Goal: Task Accomplishment & Management: Manage account settings

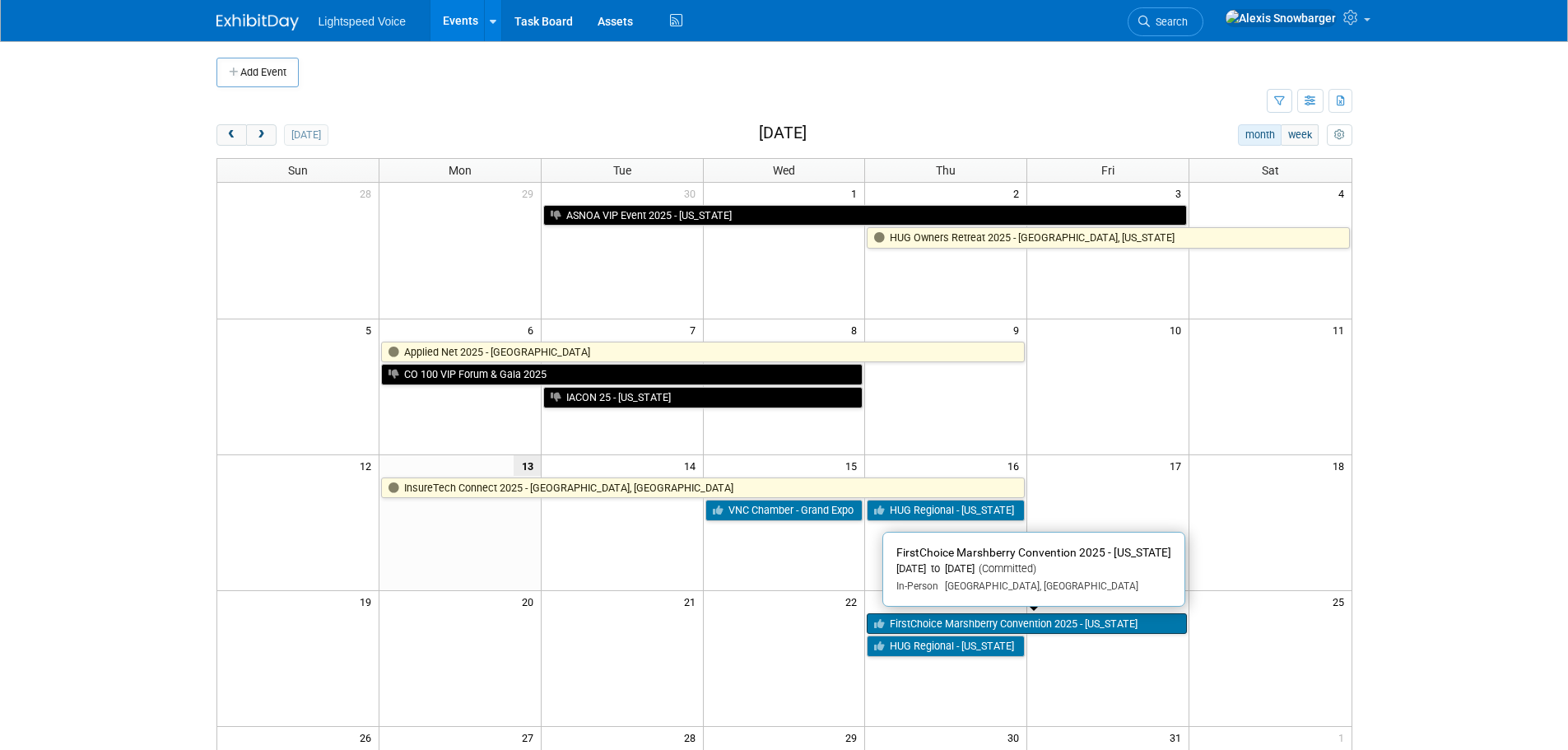
click at [920, 619] on link "FirstChoice Marshberry Convention 2025 - [US_STATE]" at bounding box center [1027, 624] width 320 height 22
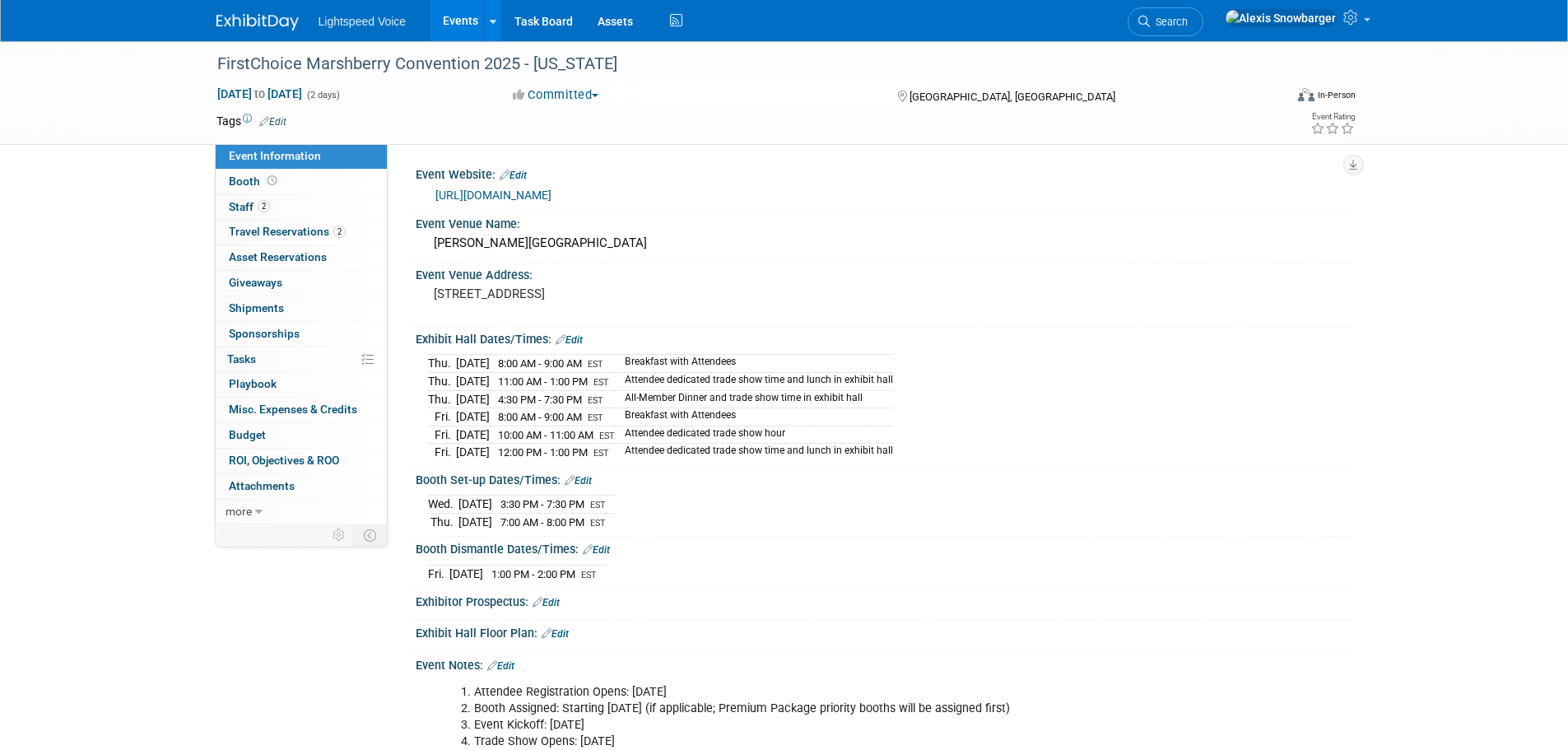
click at [464, 22] on link "Events" at bounding box center [460, 21] width 60 height 41
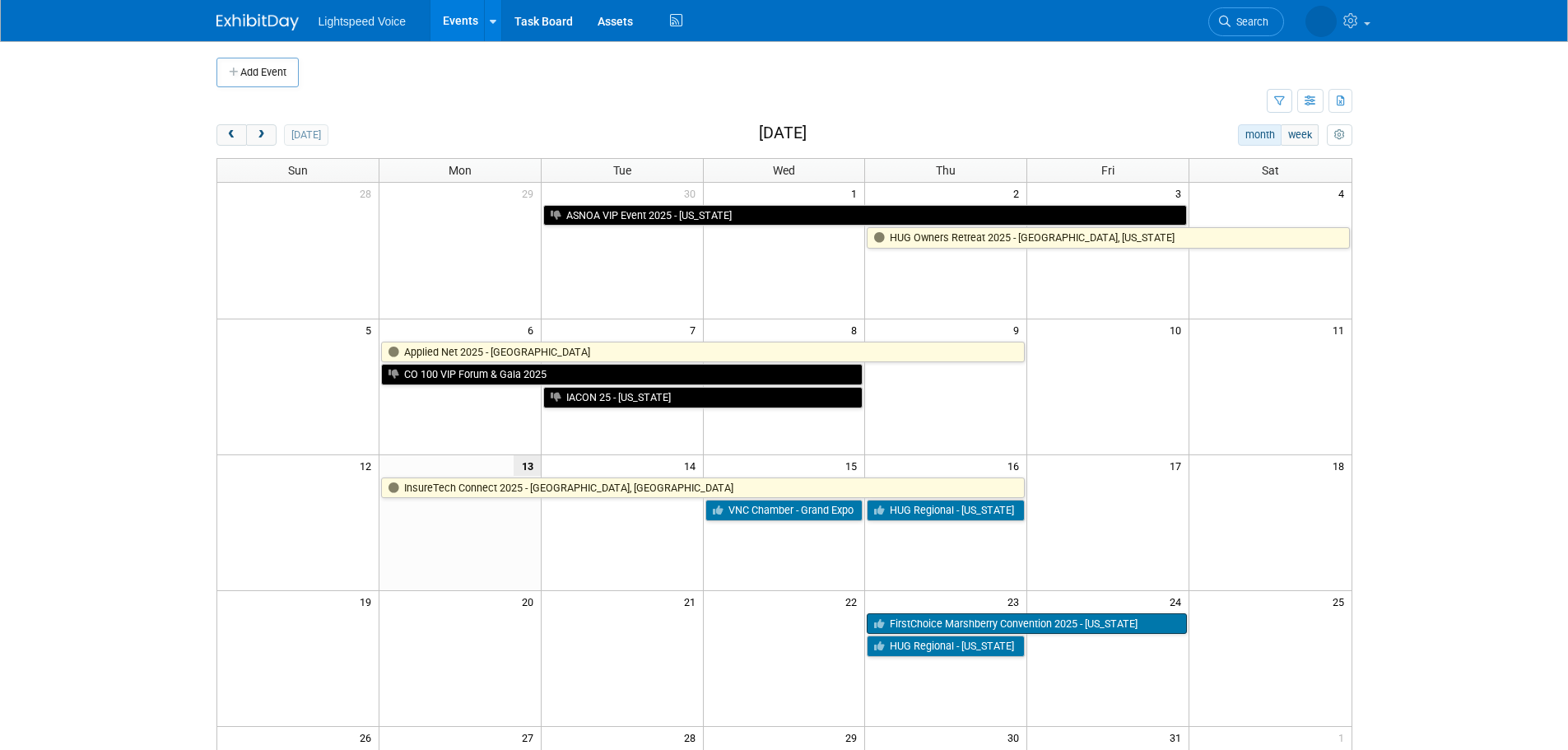
click at [929, 625] on link "FirstChoice Marshberry Convention 2025 - [US_STATE]" at bounding box center [1027, 624] width 320 height 22
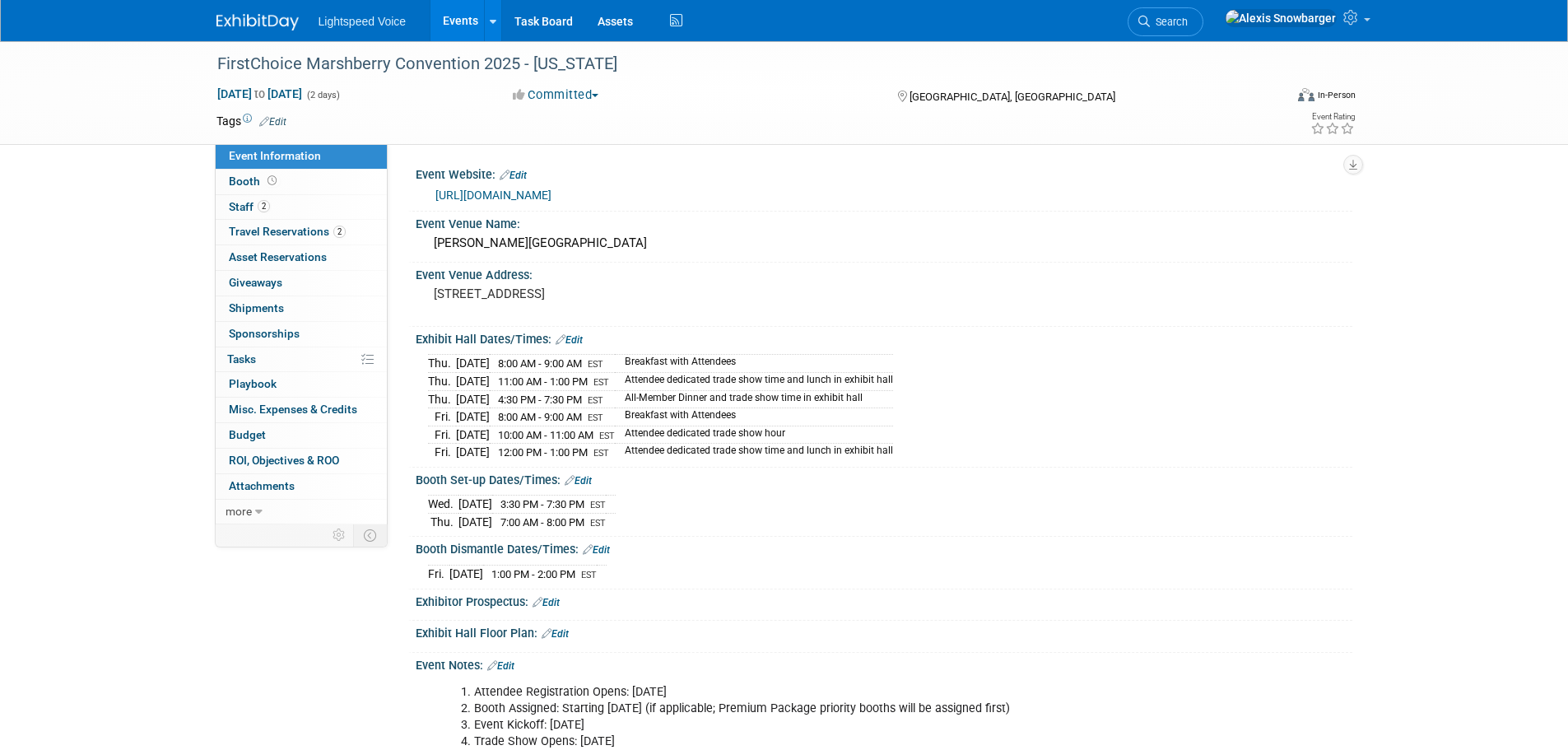
click at [1108, 108] on div "Oct 23, 2025 to Oct 24, 2025 (2 days) Oct 23, 2025 to Oct 24, 2025 Committed Co…" at bounding box center [787, 97] width 1165 height 25
click at [266, 207] on span "2" at bounding box center [263, 206] width 13 height 13
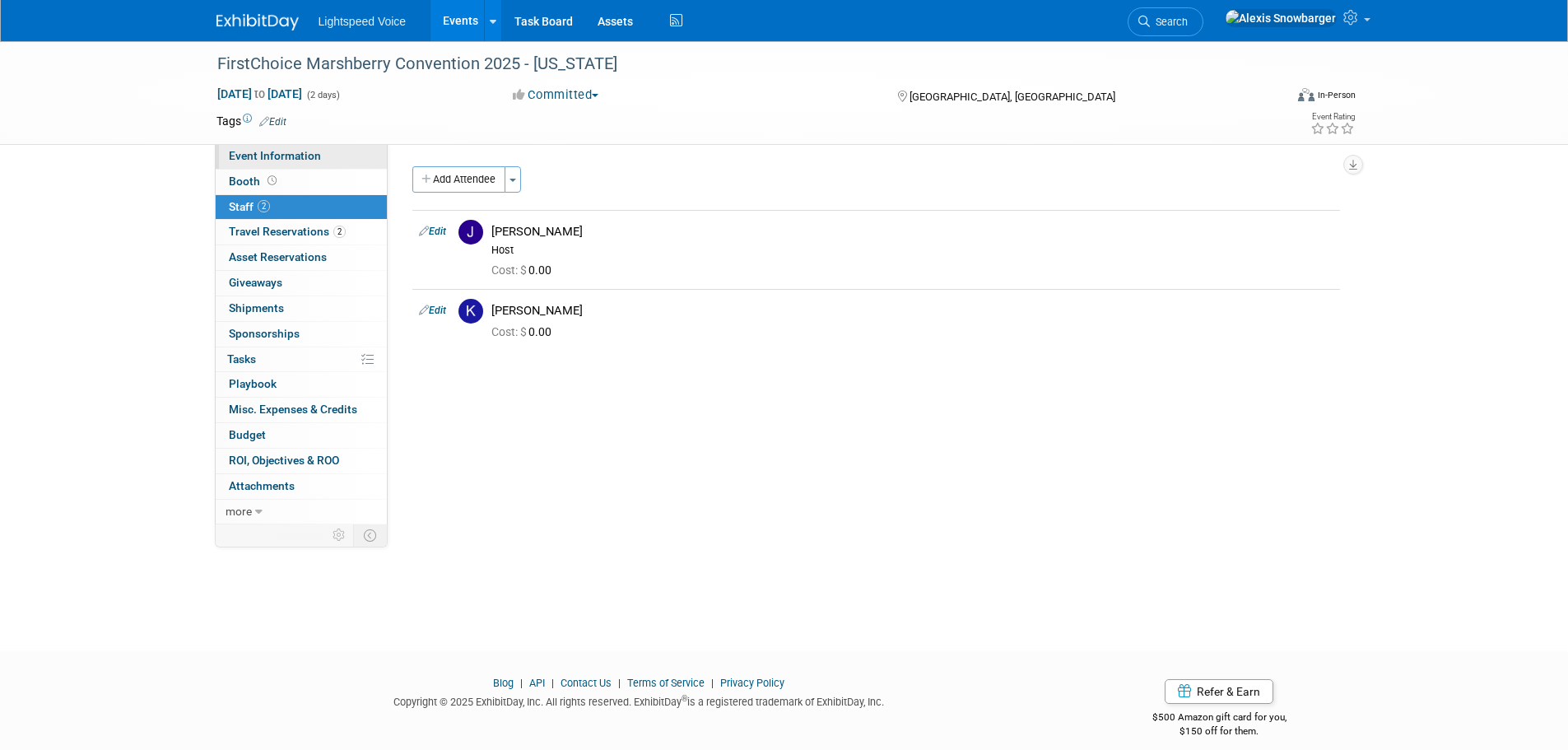
click at [300, 149] on link "Event Information" at bounding box center [302, 156] width 171 height 25
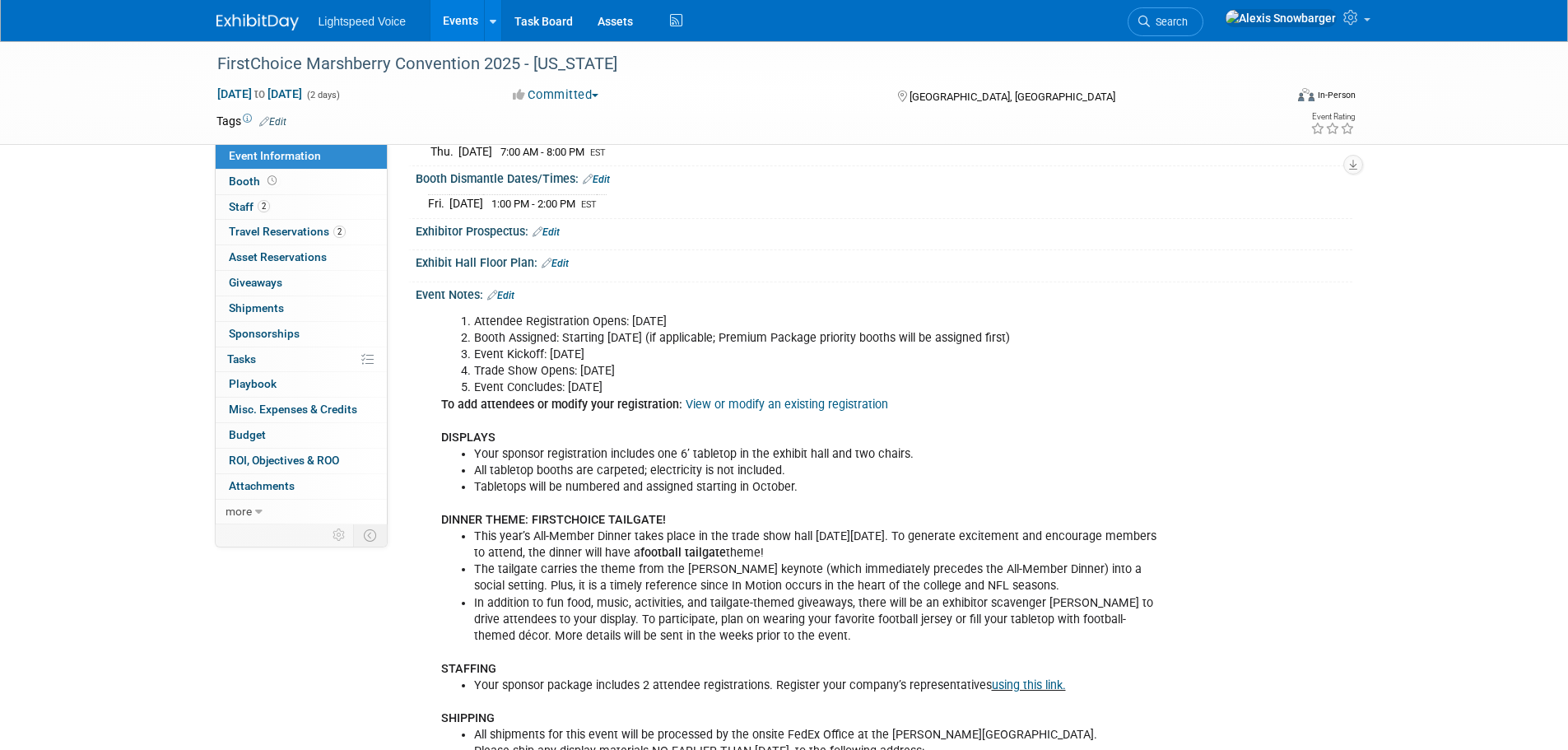
scroll to position [412, 0]
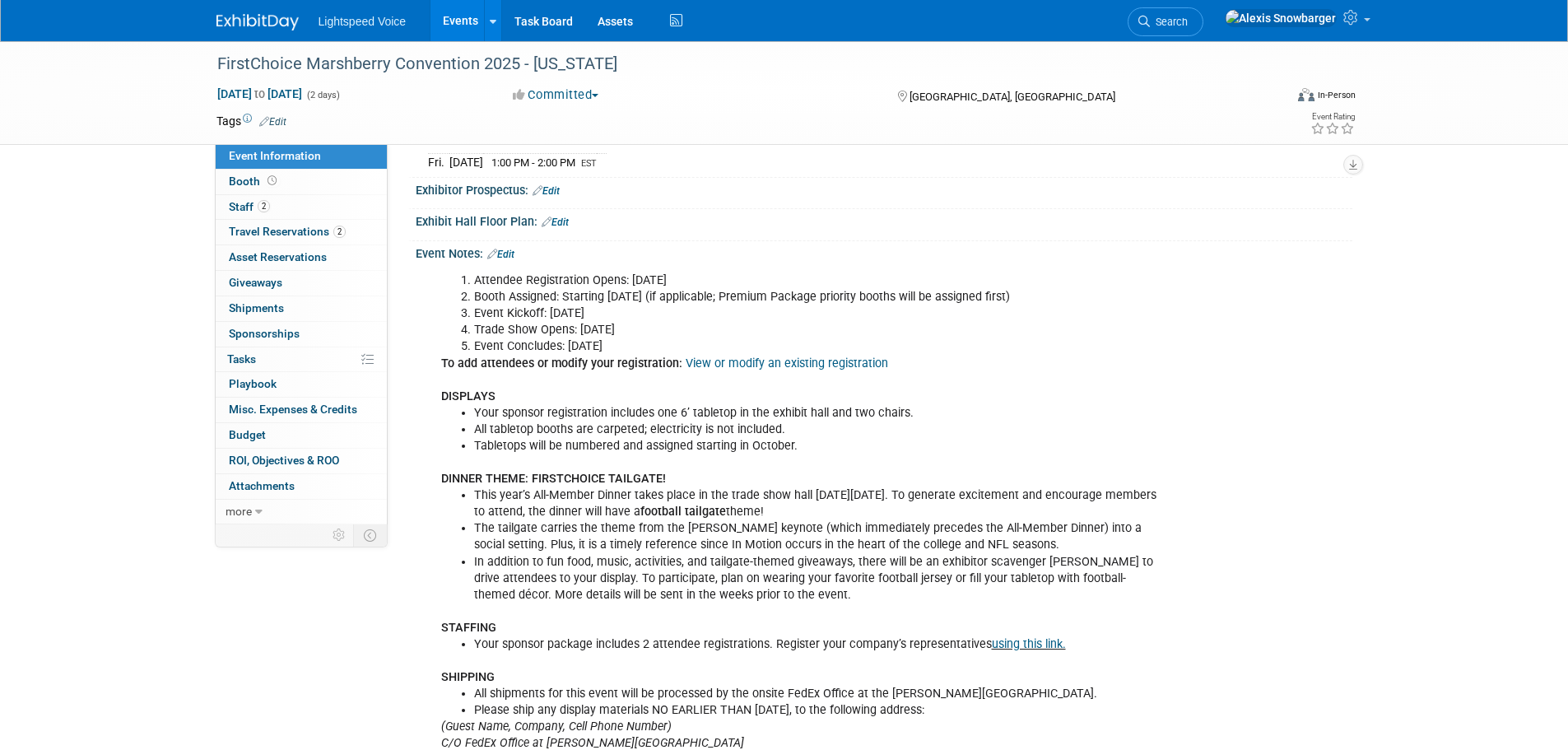
click at [729, 361] on link "View or modify an existing registration" at bounding box center [787, 364] width 202 height 14
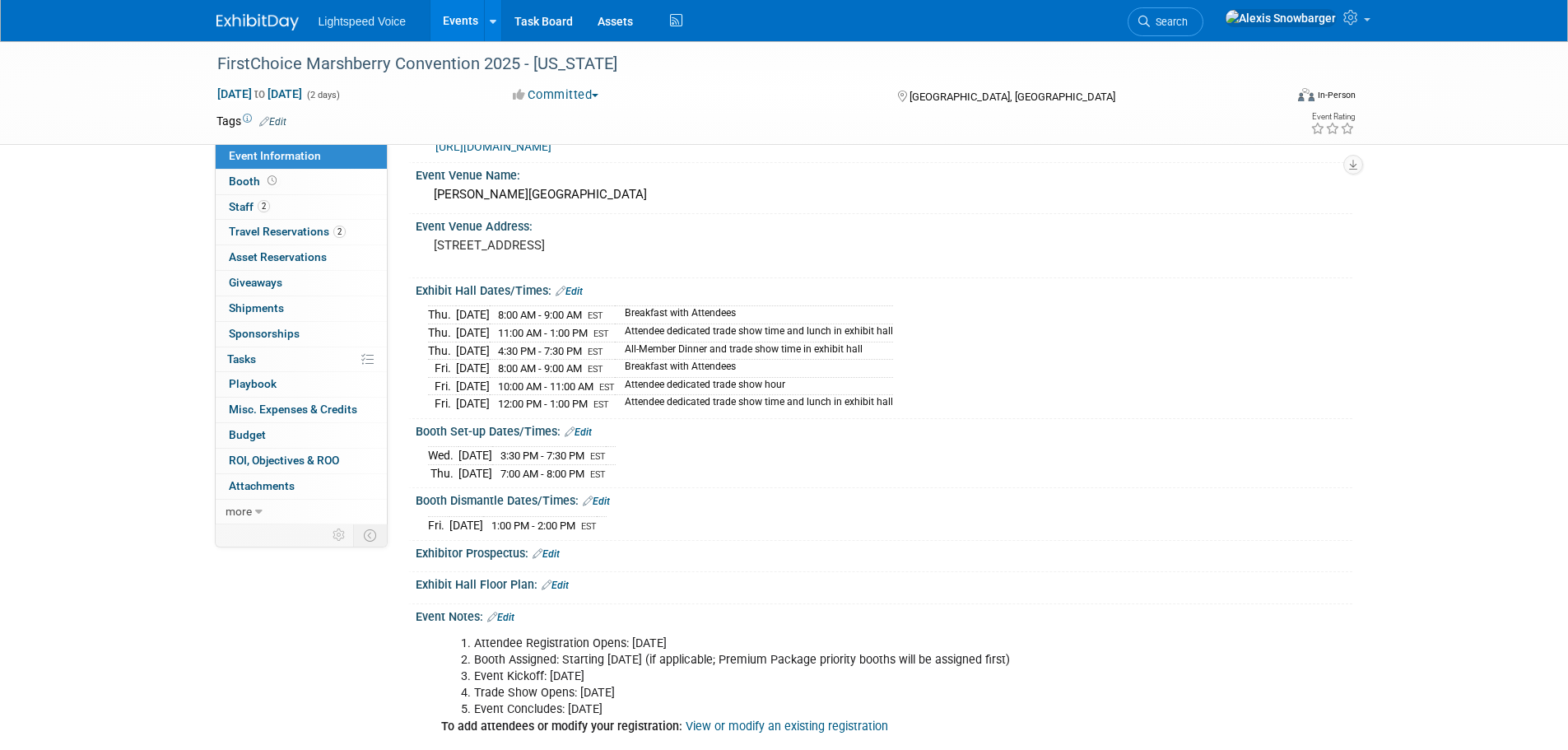
scroll to position [0, 0]
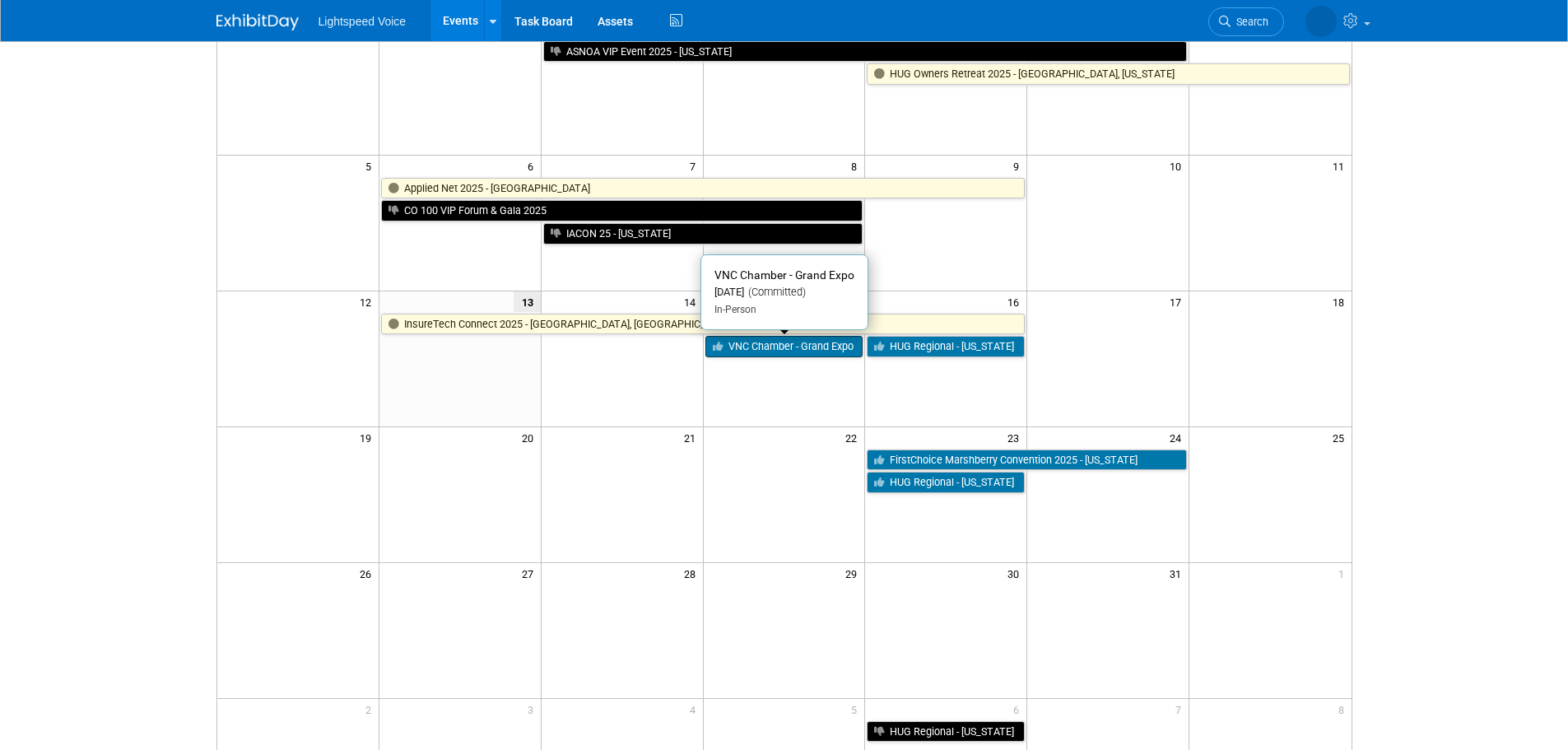
scroll to position [165, 0]
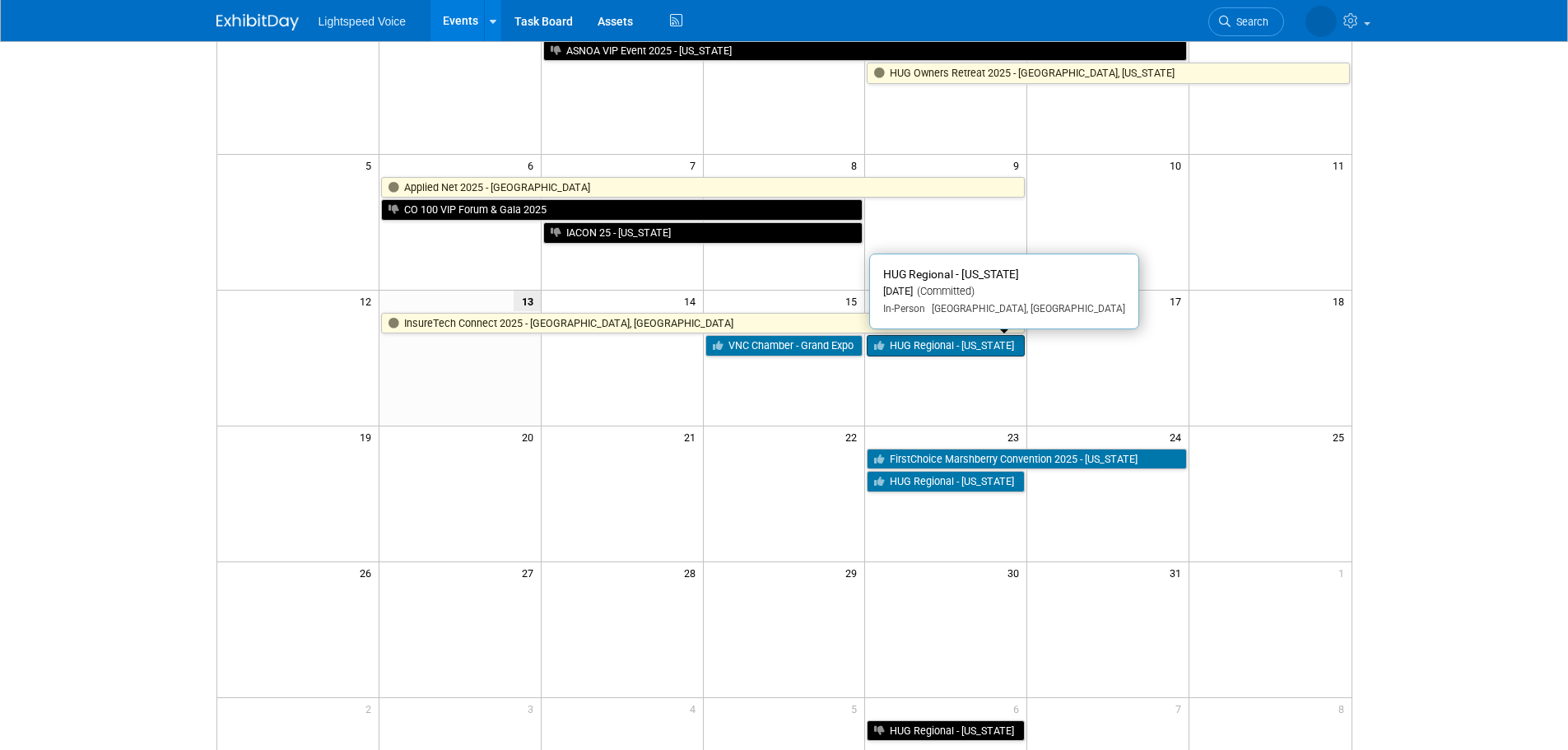
click at [946, 343] on link "HUG Regional - [US_STATE]" at bounding box center [945, 346] width 158 height 22
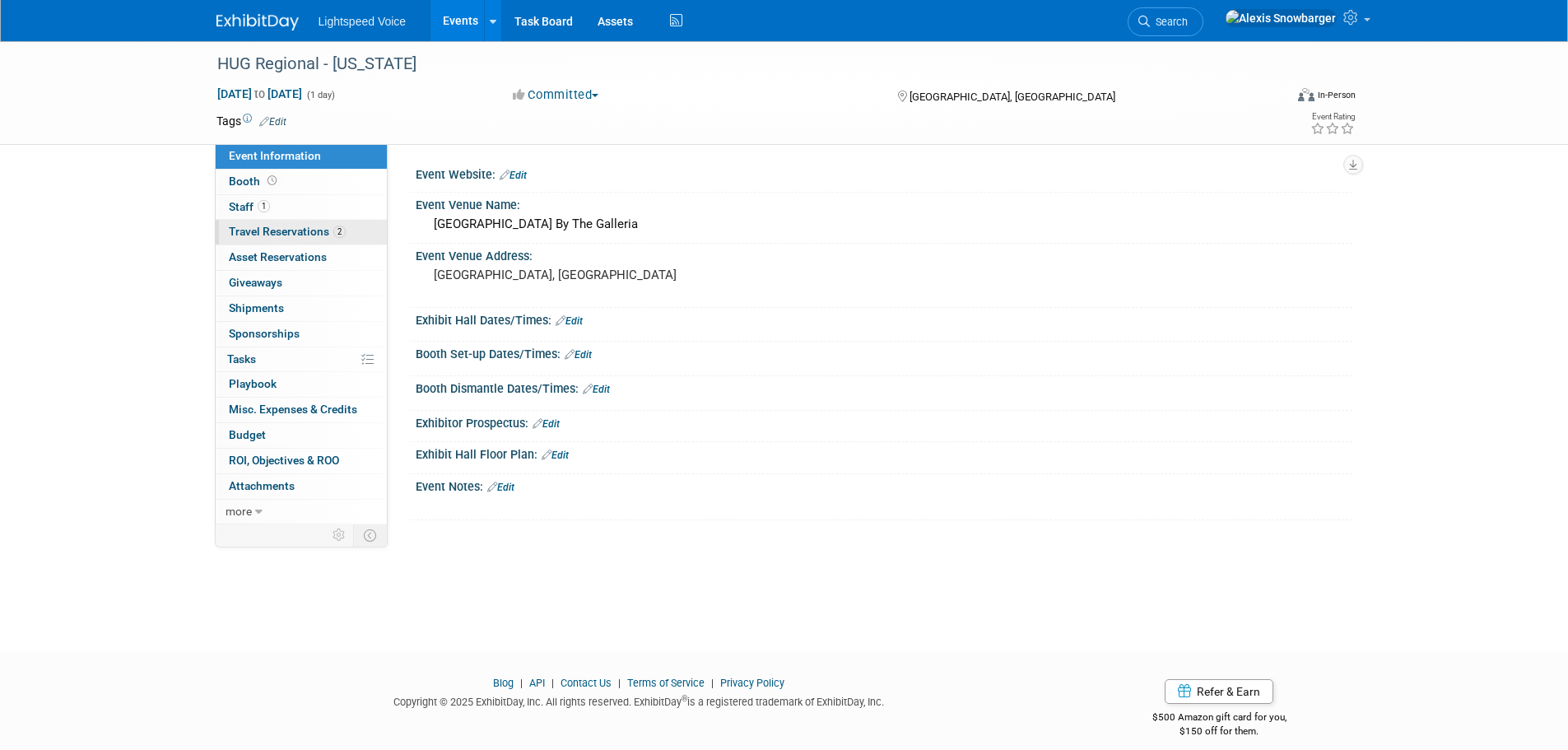
click at [304, 240] on link "2 Travel Reservations 2" at bounding box center [302, 232] width 171 height 25
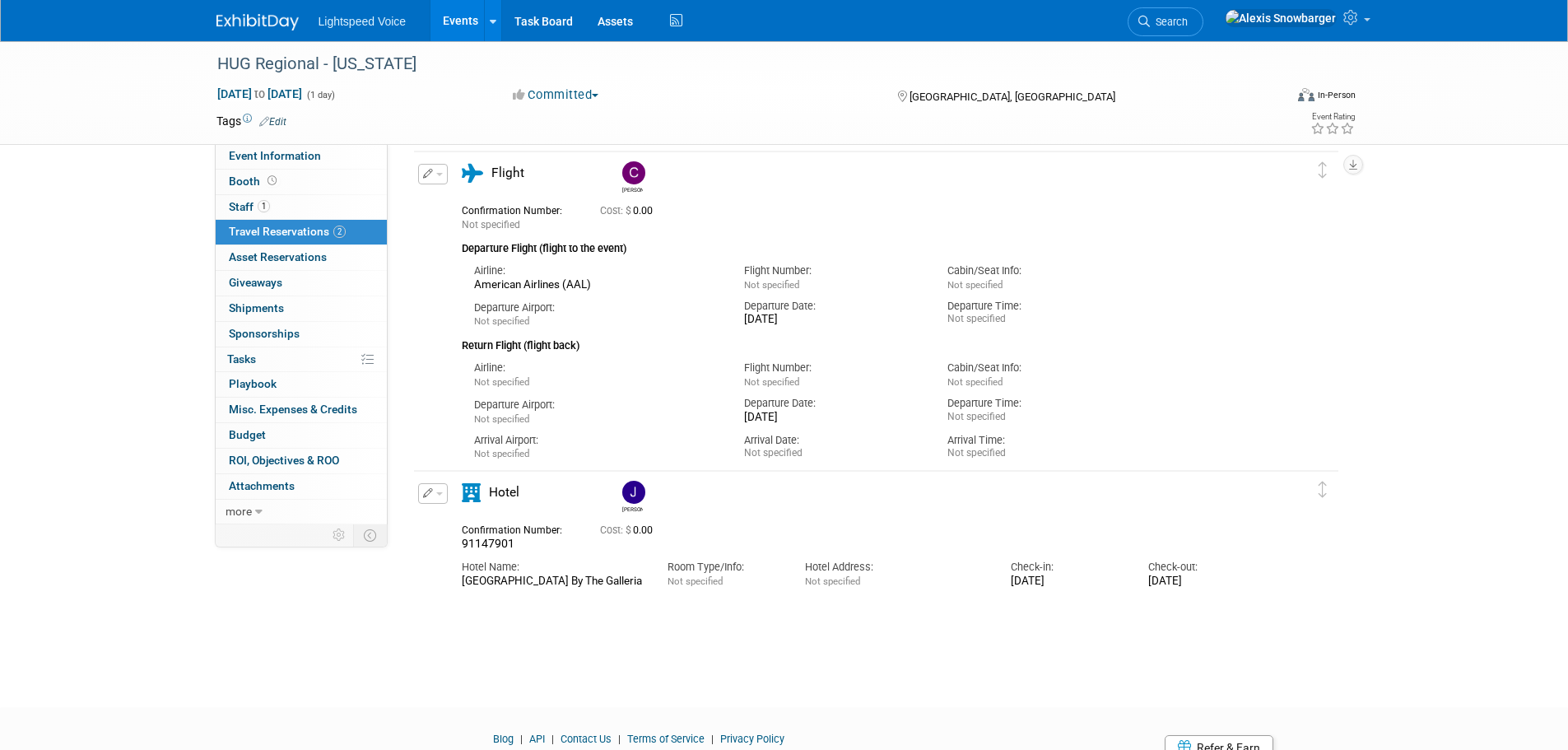
scroll to position [137, 0]
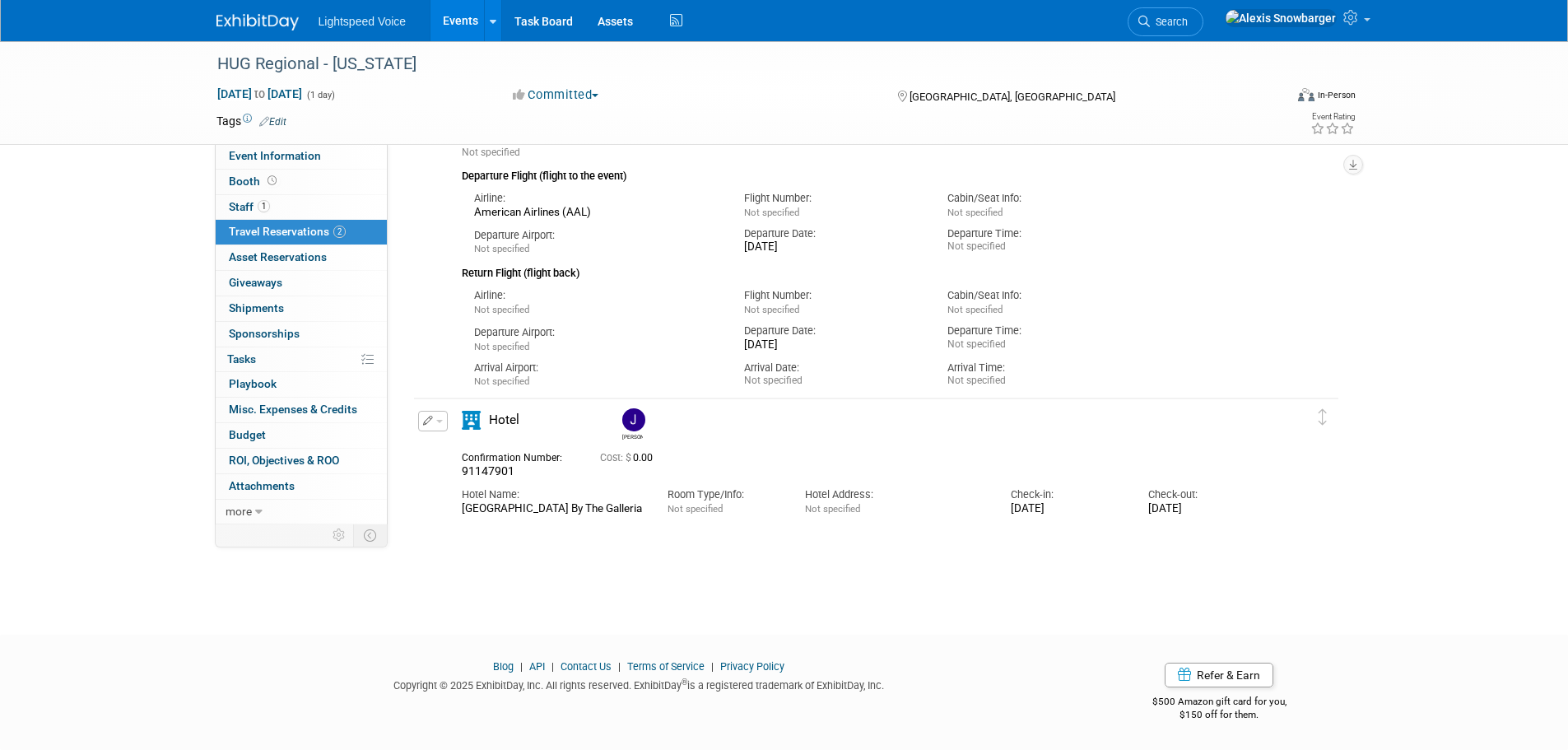
click at [490, 472] on span "91147901" at bounding box center [488, 471] width 53 height 13
copy div "91147901"
drag, startPoint x: 576, startPoint y: 322, endPoint x: 608, endPoint y: 329, distance: 32.8
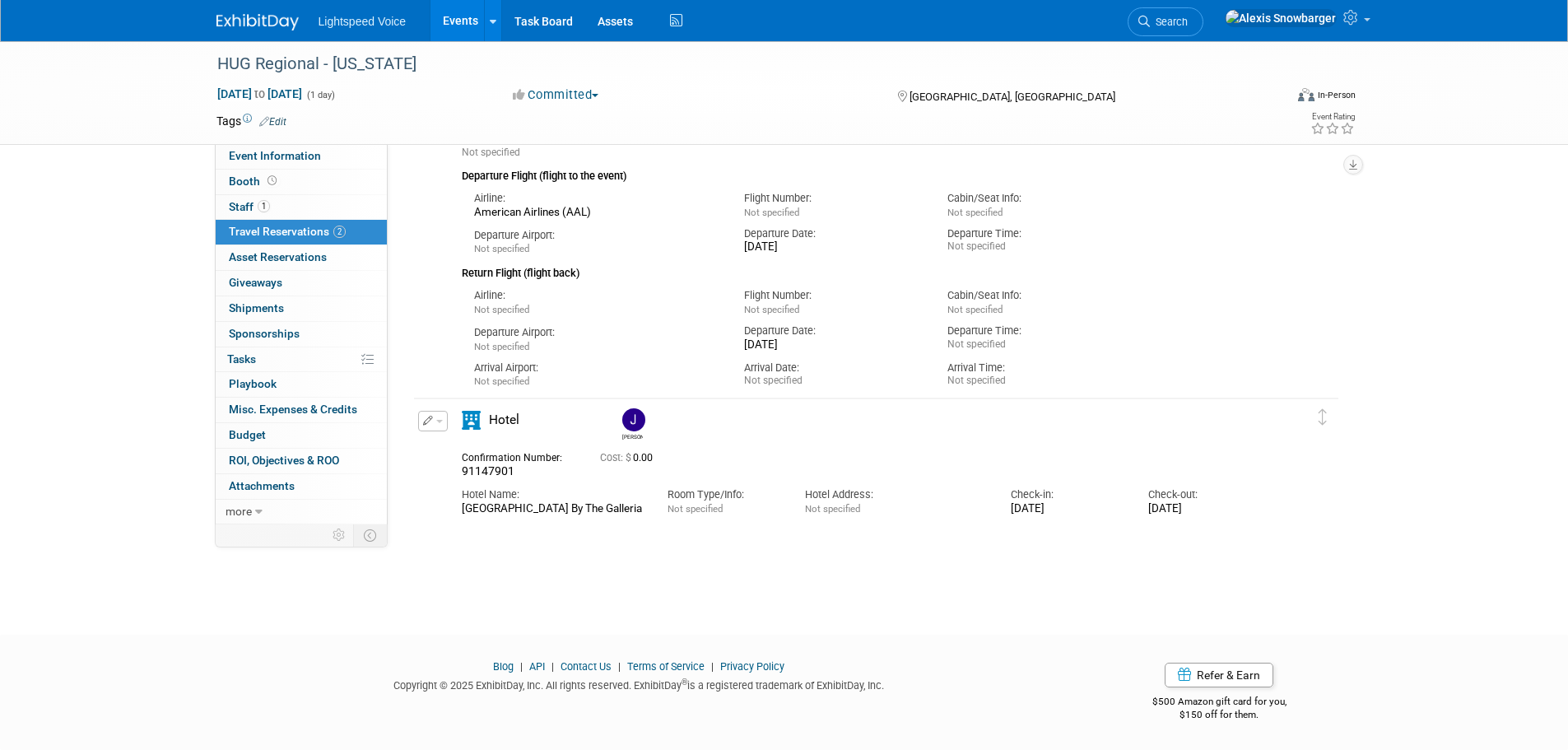
click at [607, 328] on div "Departure Airport: Not specified" at bounding box center [597, 336] width 271 height 37
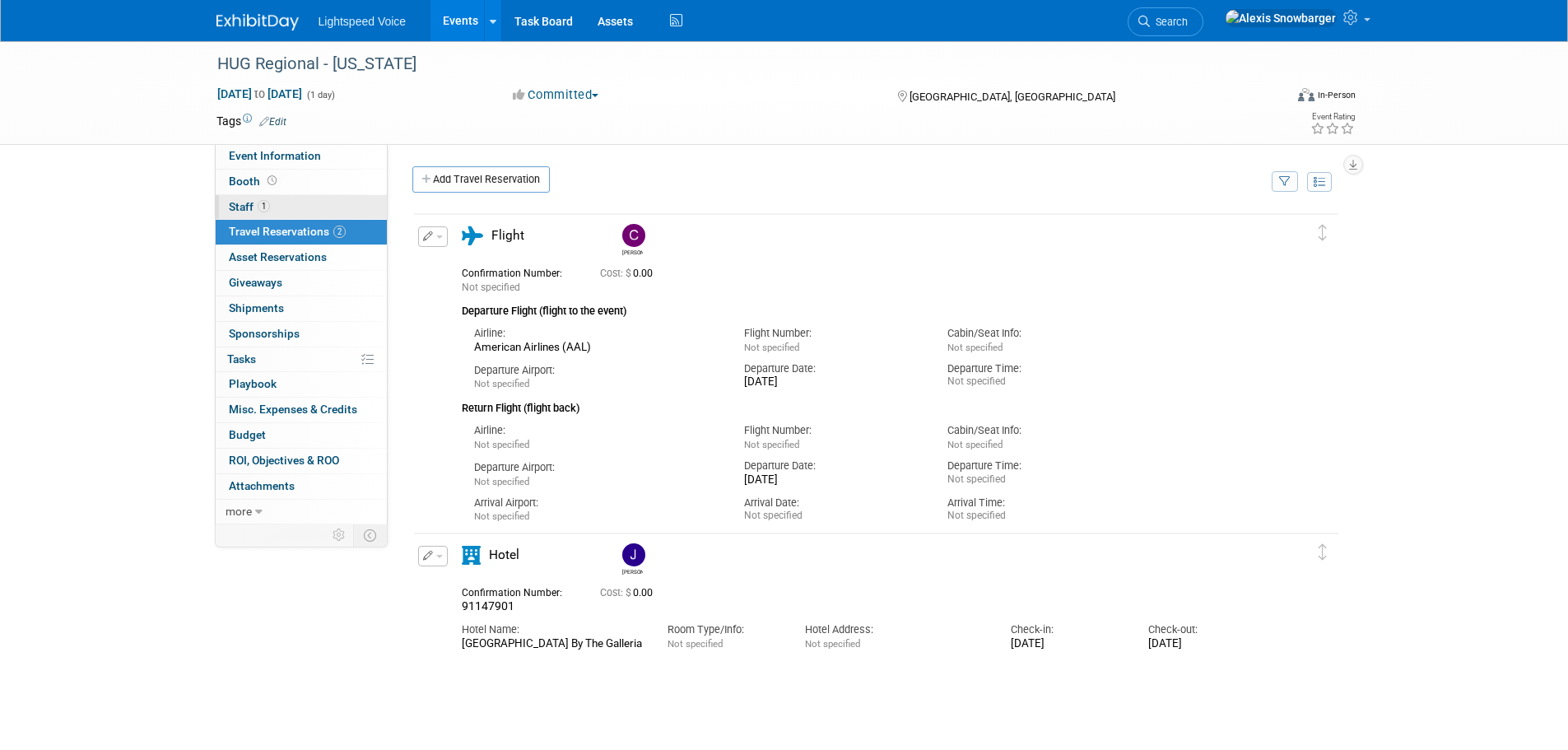
click at [270, 200] on link "1 Staff 1" at bounding box center [302, 207] width 171 height 25
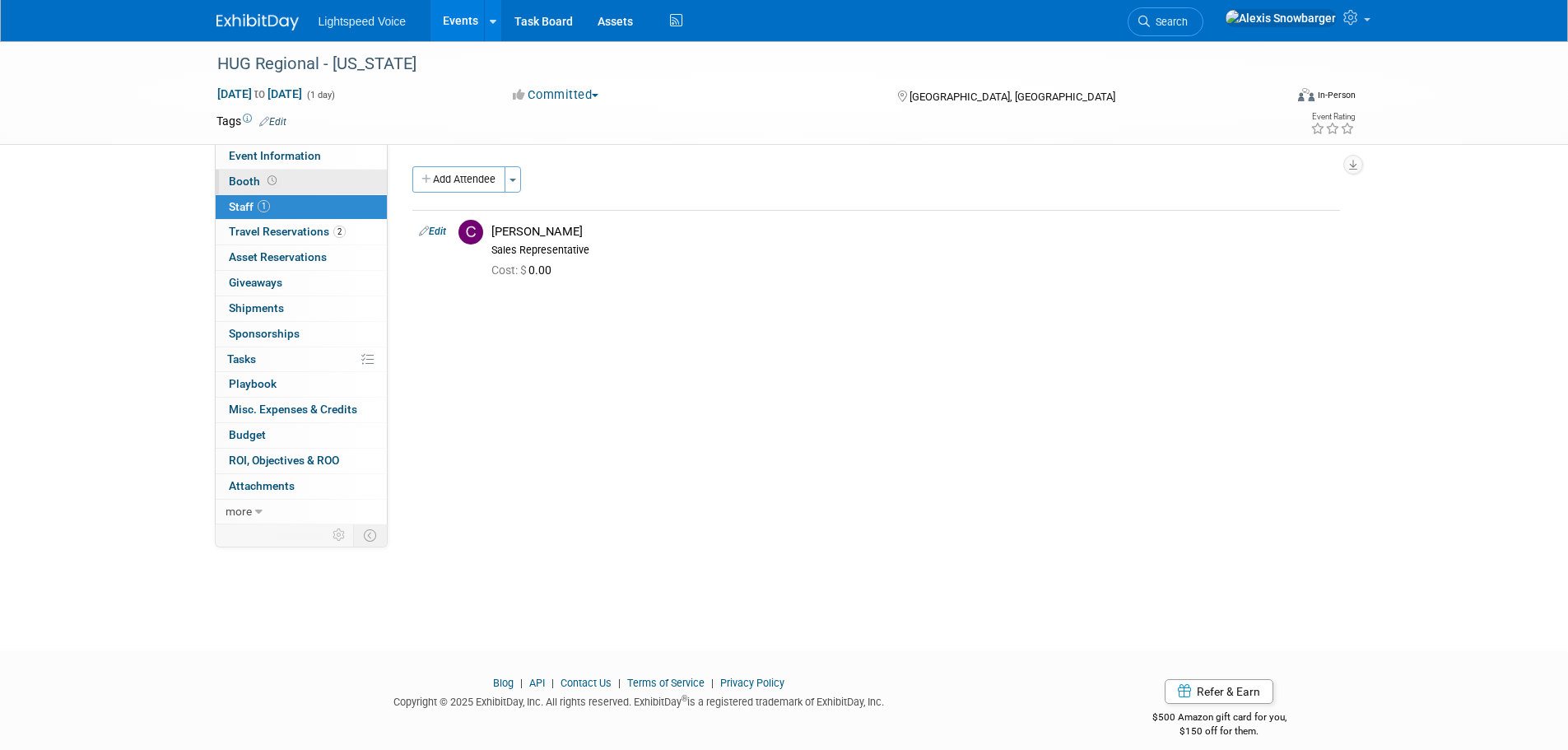
click at [277, 181] on span at bounding box center [272, 181] width 16 height 13
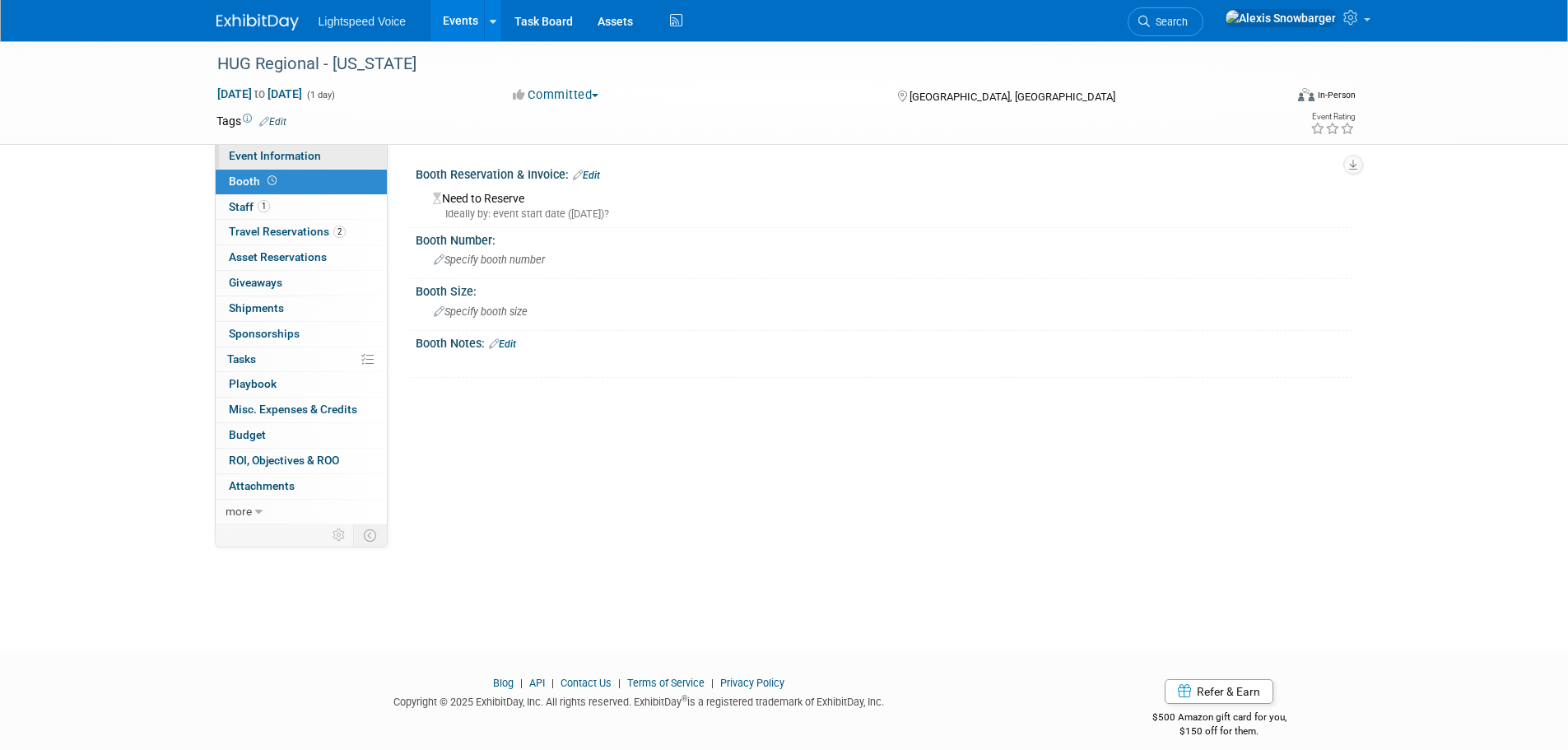
click at [300, 160] on span "Event Information" at bounding box center [275, 155] width 92 height 13
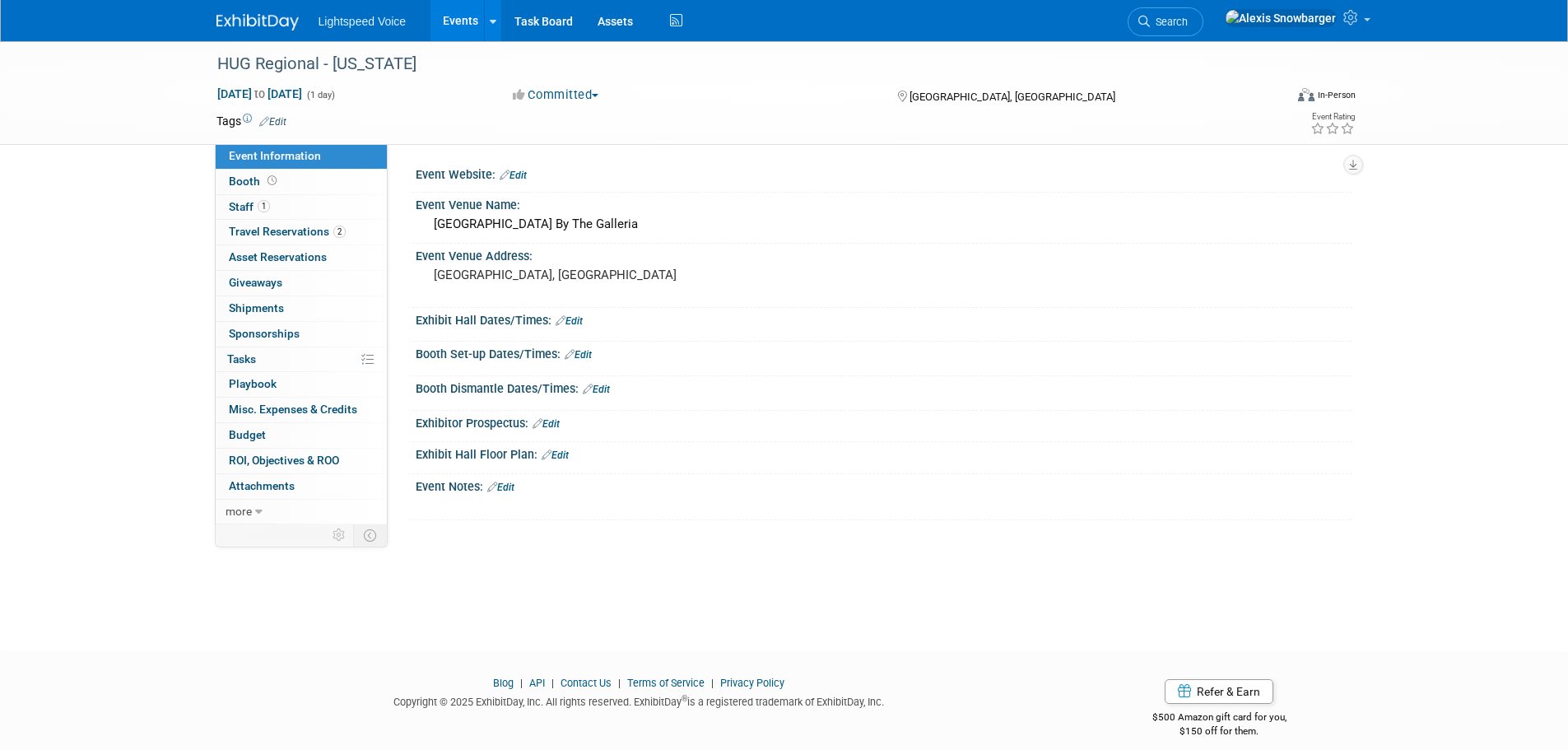
click at [556, 96] on button "Committed" at bounding box center [556, 95] width 98 height 18
click at [571, 230] on link "COMPLETED" at bounding box center [586, 237] width 155 height 23
click at [455, 27] on link "Events" at bounding box center [460, 21] width 60 height 41
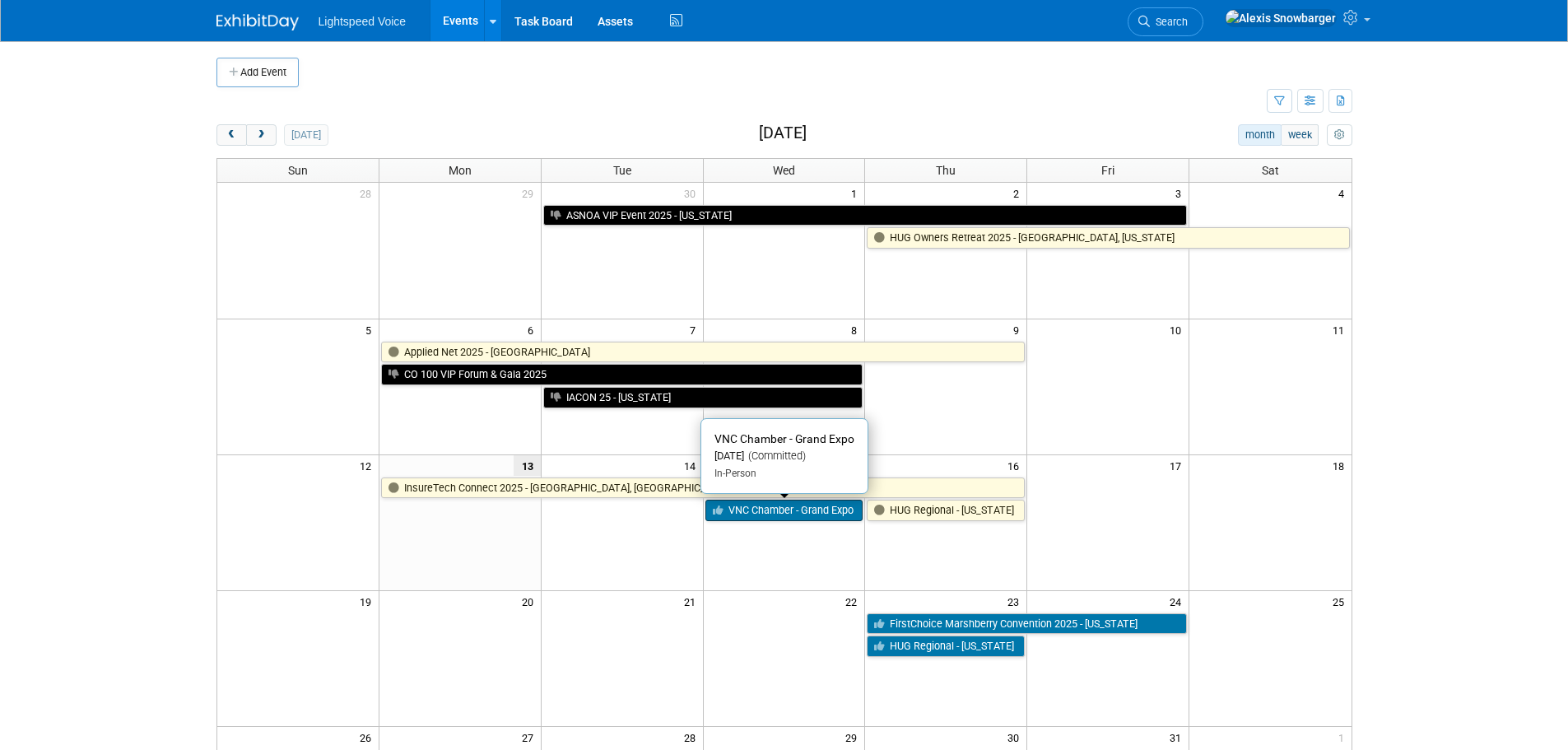
click at [762, 502] on link "VNC Chamber - Grand Expo" at bounding box center [784, 511] width 158 height 22
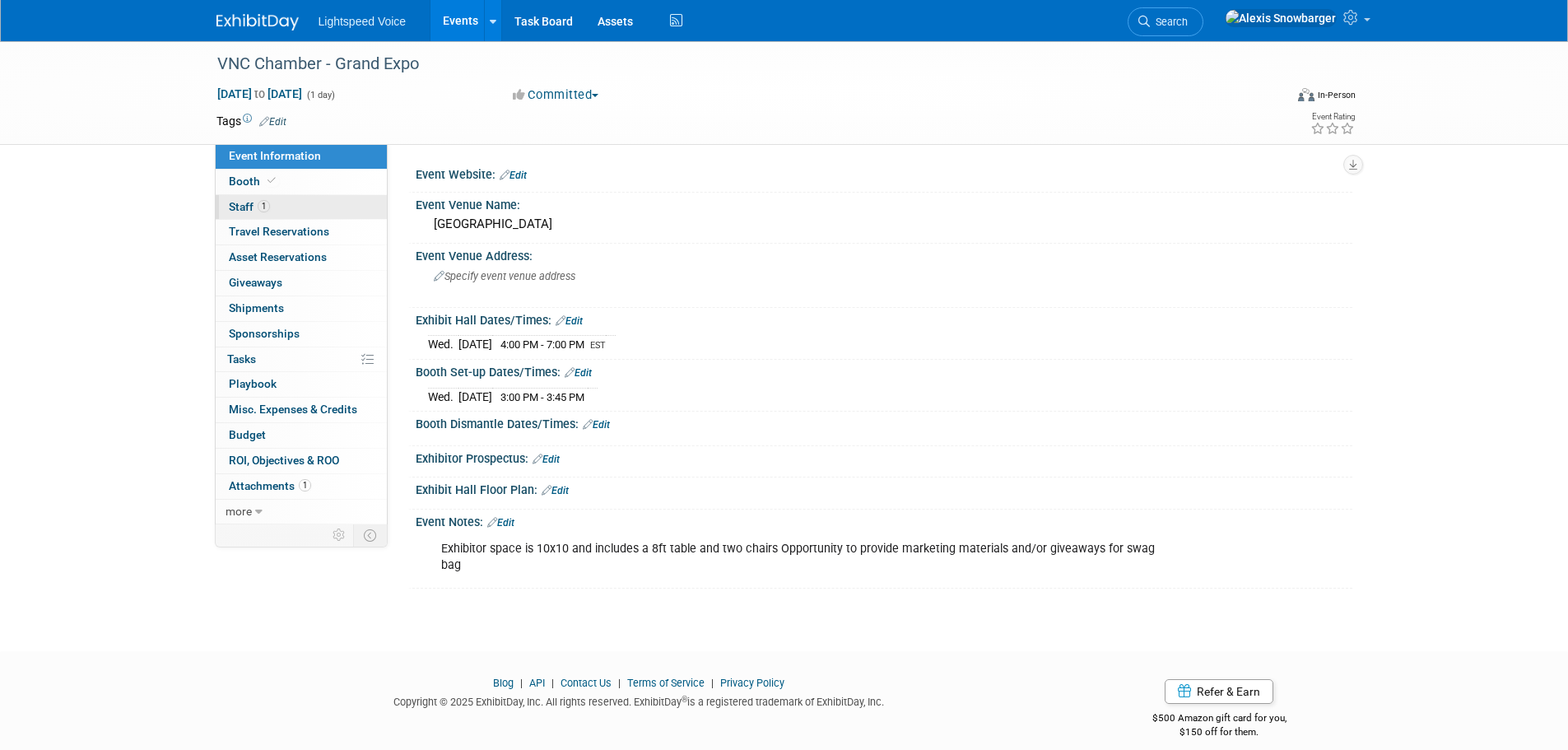
click at [324, 204] on link "1 Staff 1" at bounding box center [302, 207] width 171 height 25
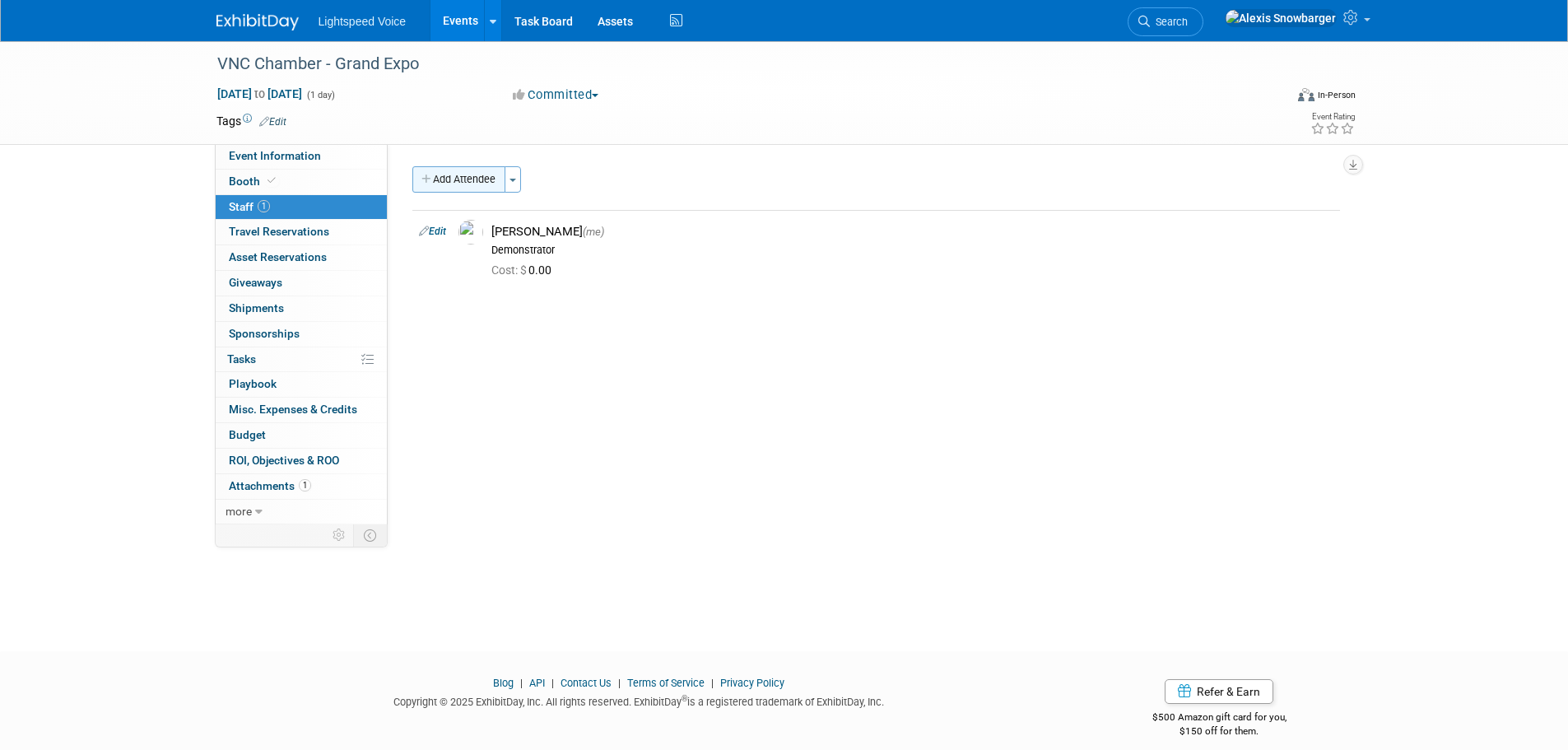
click at [433, 181] on button "Add Attendee" at bounding box center [459, 179] width 93 height 27
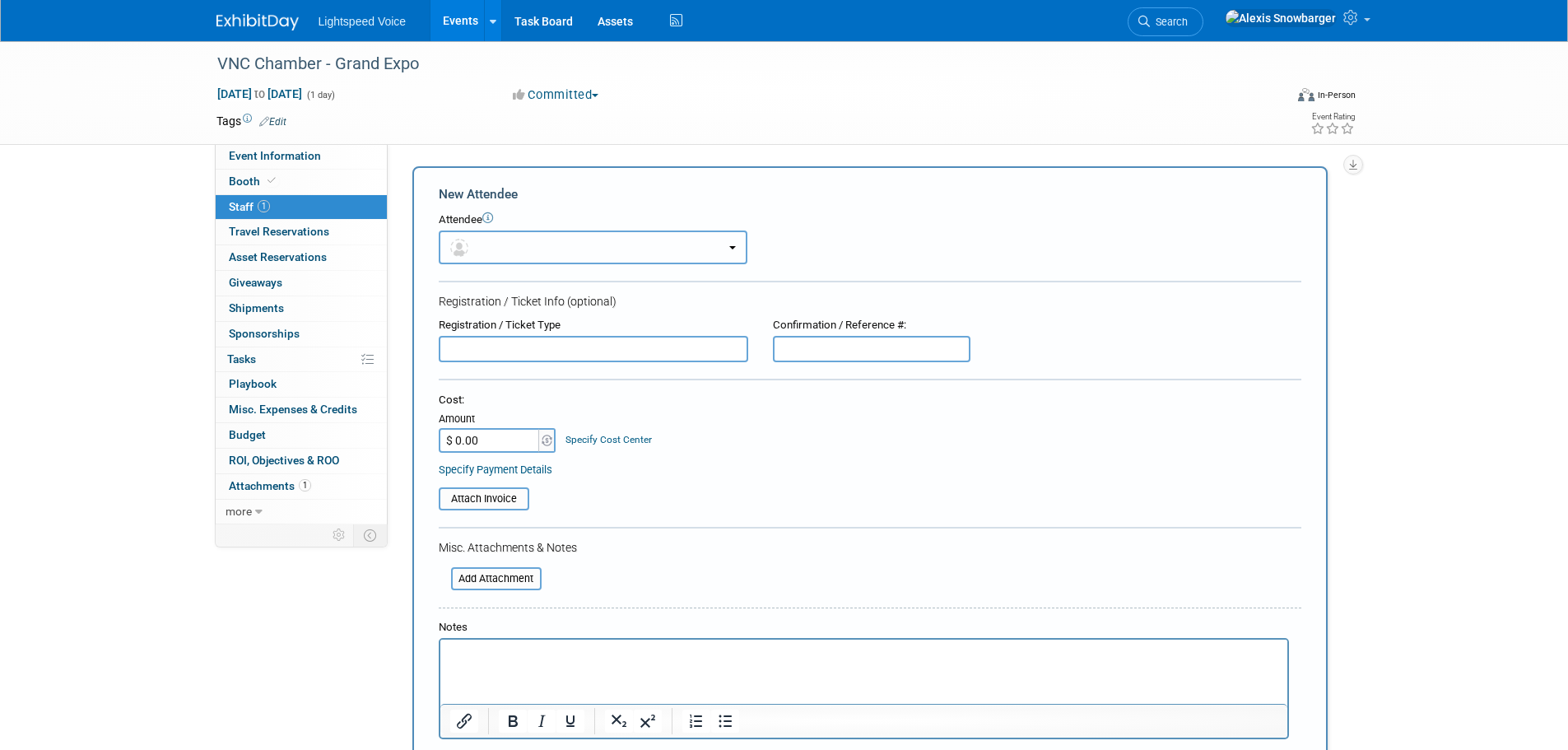
click at [529, 253] on button "button" at bounding box center [593, 248] width 308 height 33
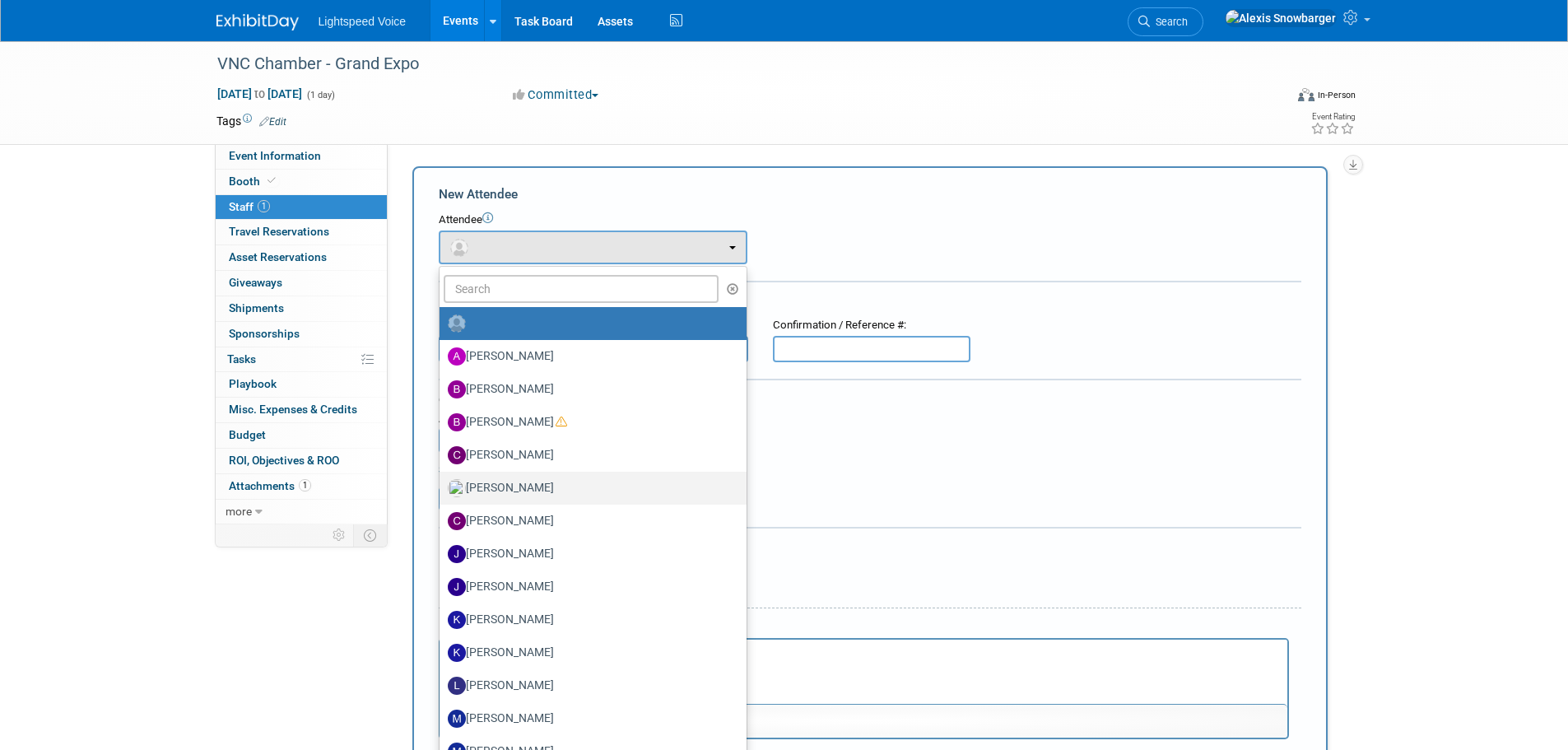
click at [526, 483] on label "[PERSON_NAME]" at bounding box center [588, 488] width 282 height 27
click at [442, 483] on input "[PERSON_NAME]" at bounding box center [436, 486] width 11 height 11
select select "be41a50b-e873-4fb9-9a1e-ecf7d35bed6a"
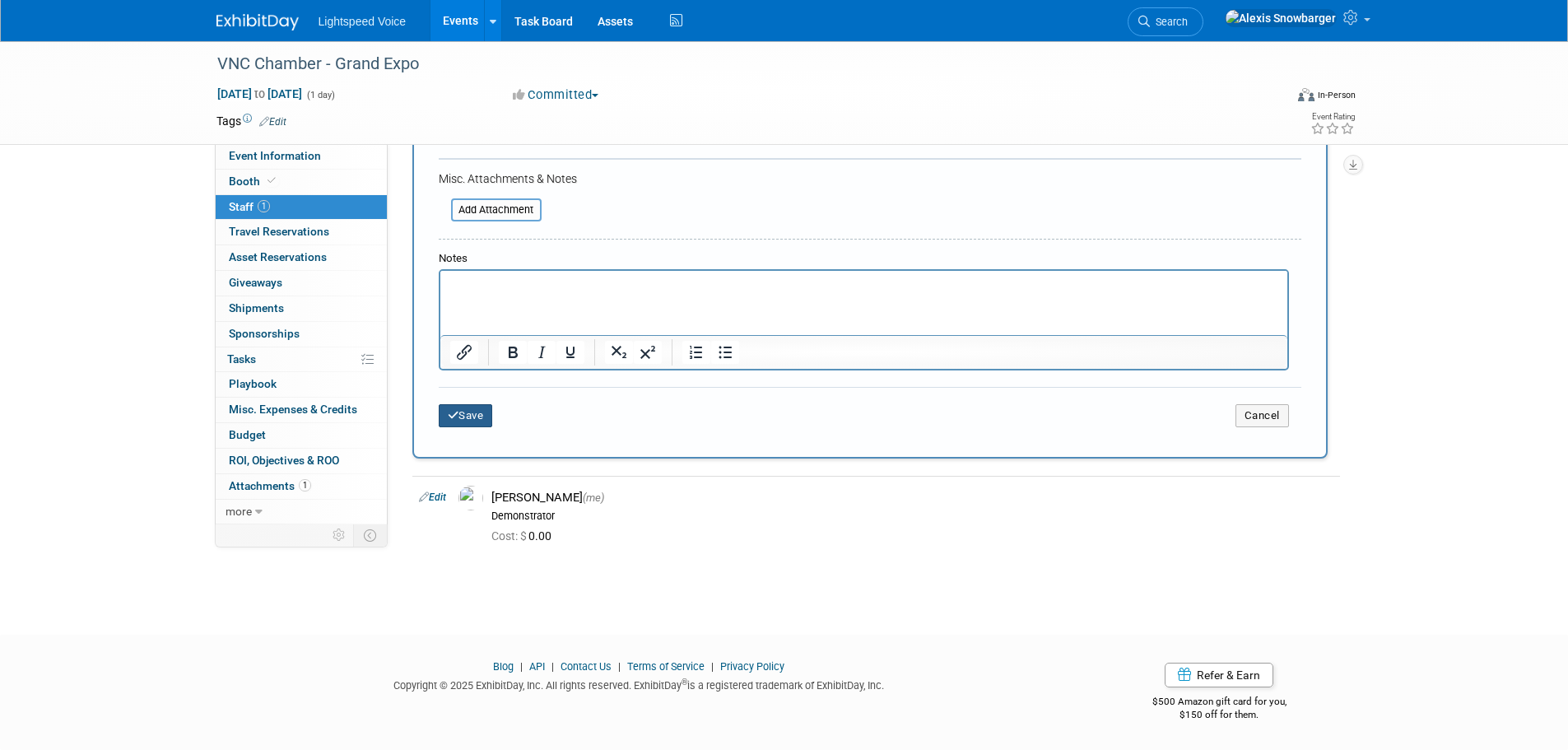
click at [446, 410] on button "Save" at bounding box center [466, 415] width 54 height 23
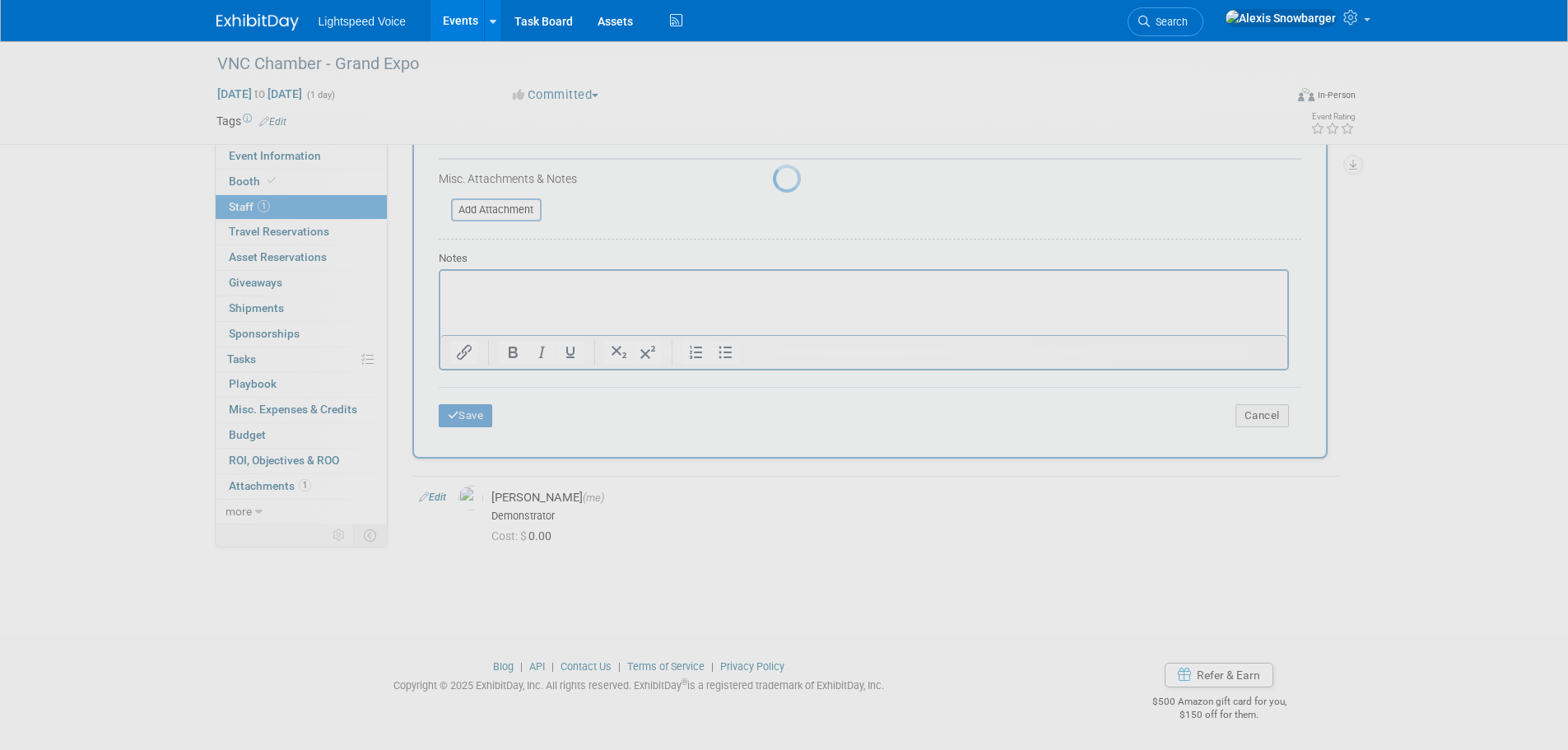
scroll to position [17, 0]
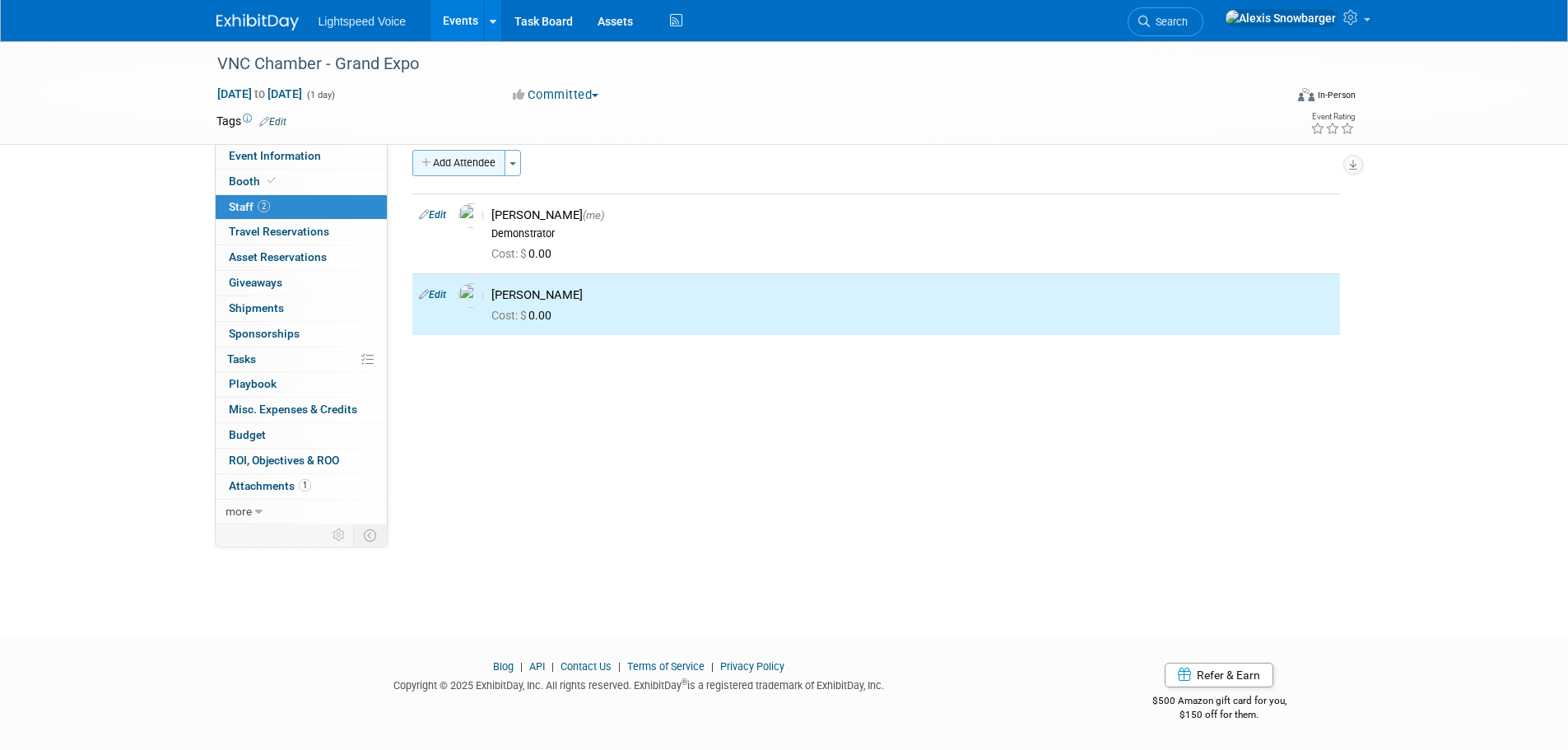
click at [477, 167] on button "Add Attendee" at bounding box center [459, 163] width 93 height 27
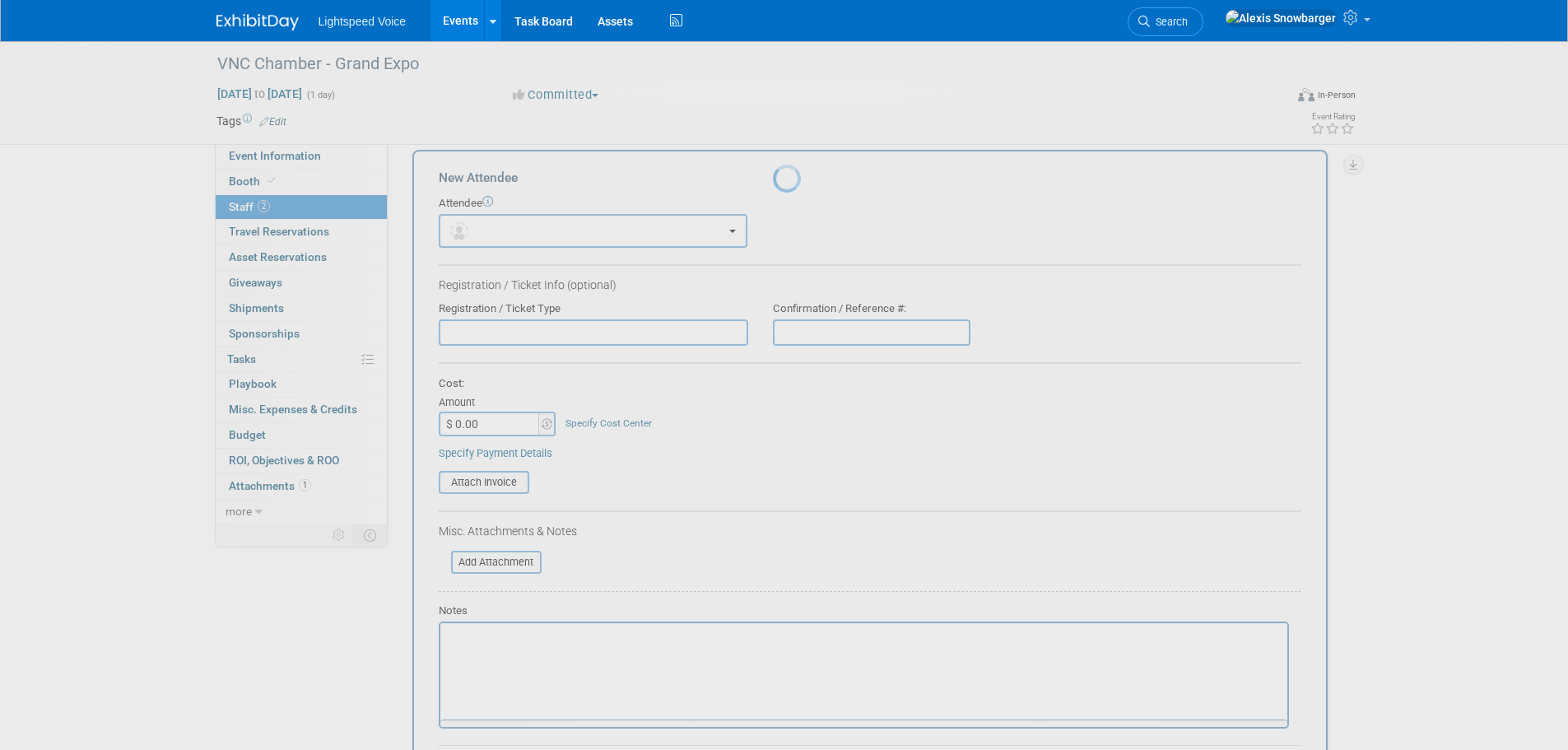
scroll to position [0, 0]
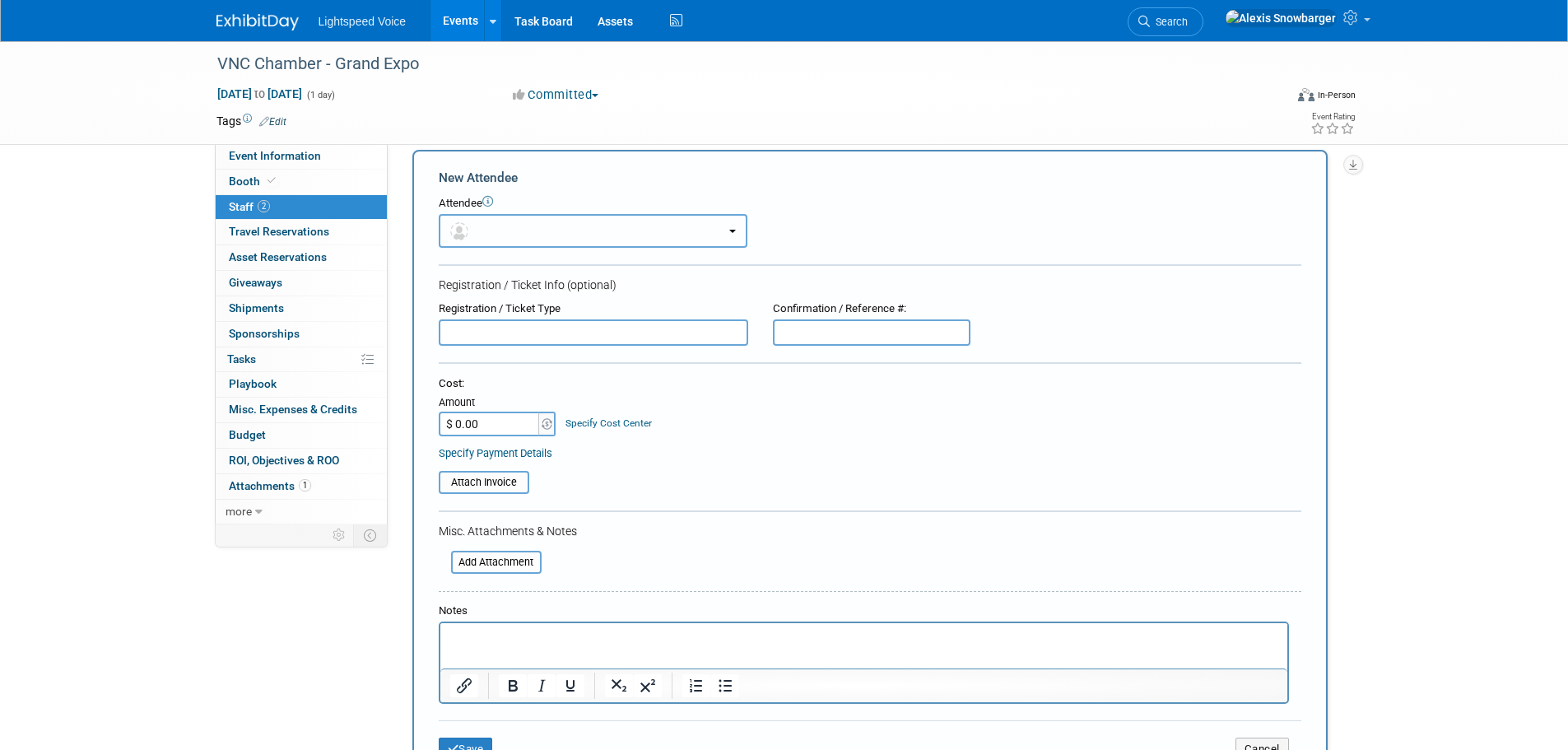
click at [516, 215] on button "button" at bounding box center [593, 231] width 308 height 33
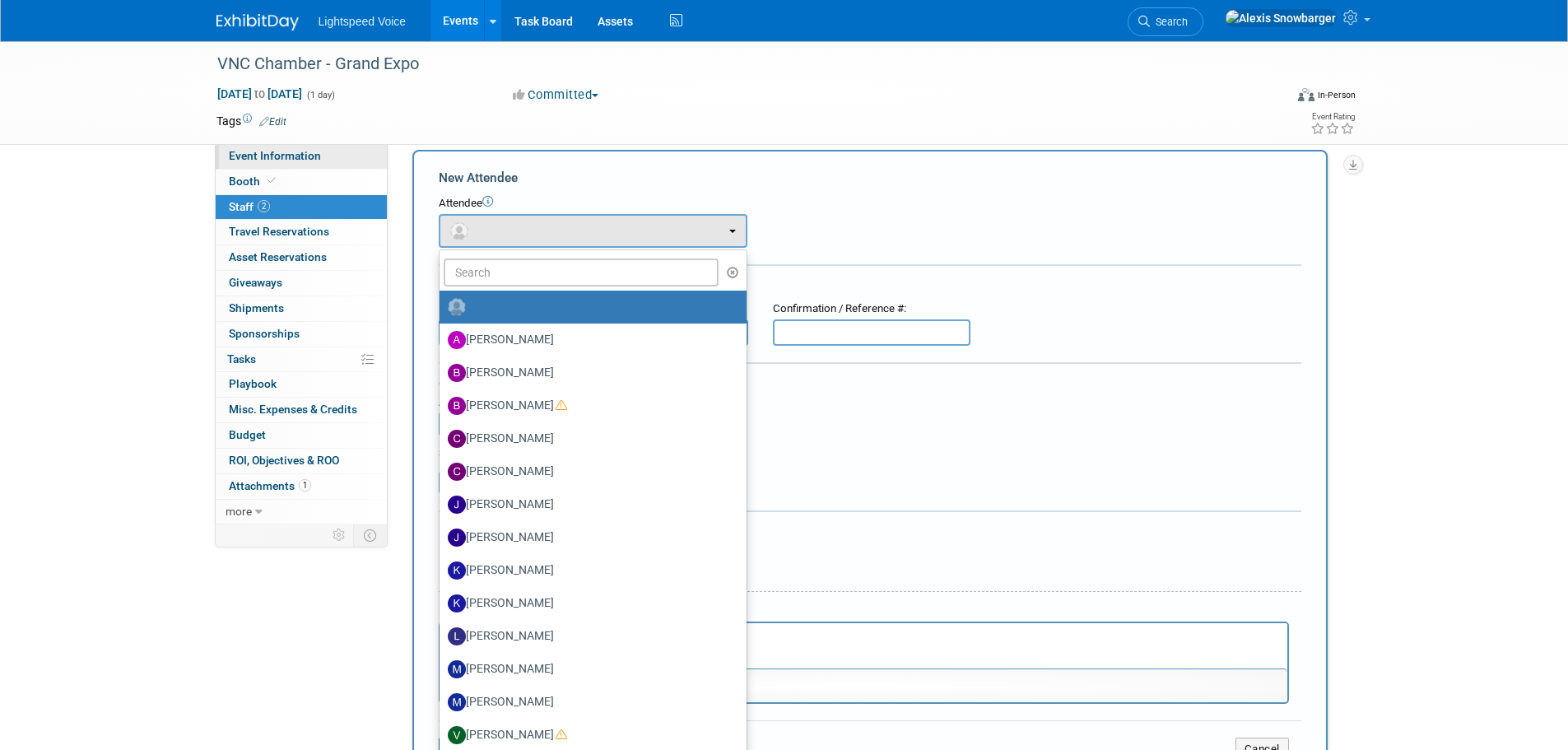
click at [307, 155] on span "Event Information" at bounding box center [275, 155] width 92 height 13
